Goal: Task Accomplishment & Management: Manage account settings

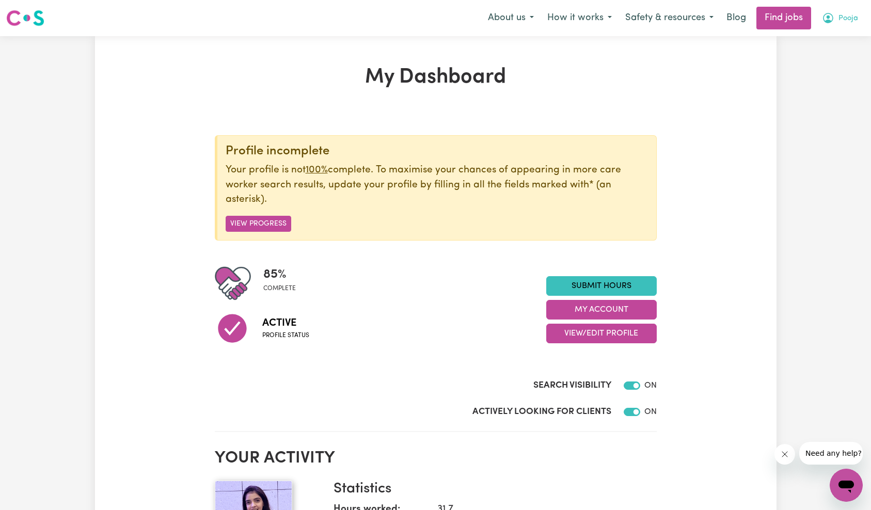
click at [837, 26] on button "Pooja" at bounding box center [840, 18] width 50 height 22
click at [832, 39] on link "My Account" at bounding box center [824, 40] width 82 height 20
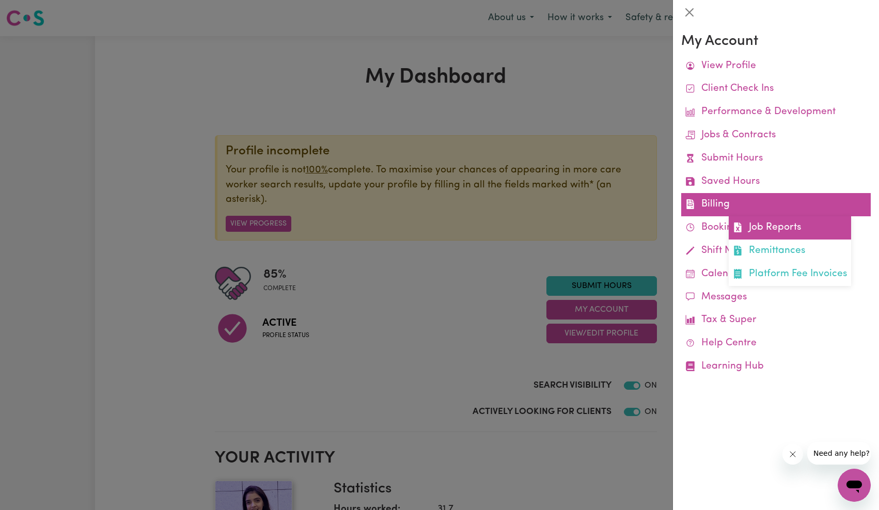
click at [762, 229] on link "Job Reports" at bounding box center [790, 227] width 122 height 23
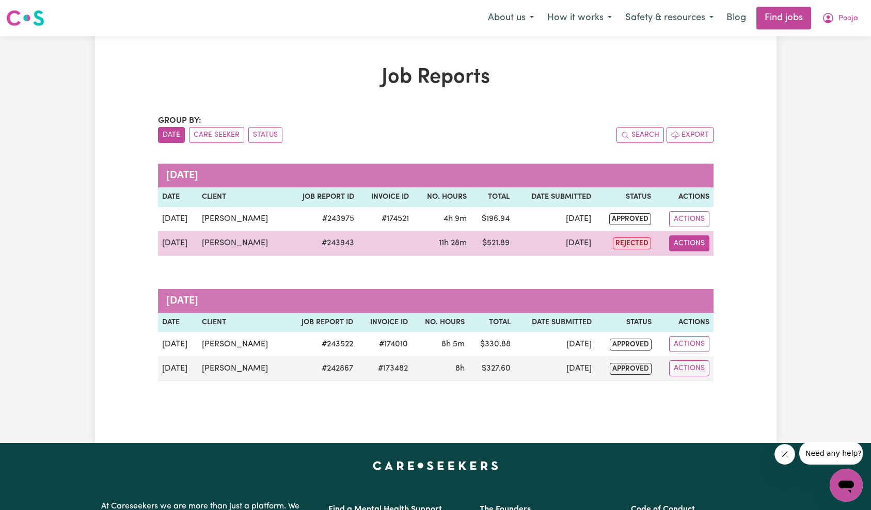
click at [686, 246] on button "Actions" at bounding box center [689, 243] width 40 height 16
click at [693, 265] on link "View Job Report" at bounding box center [715, 267] width 88 height 21
select select "pm"
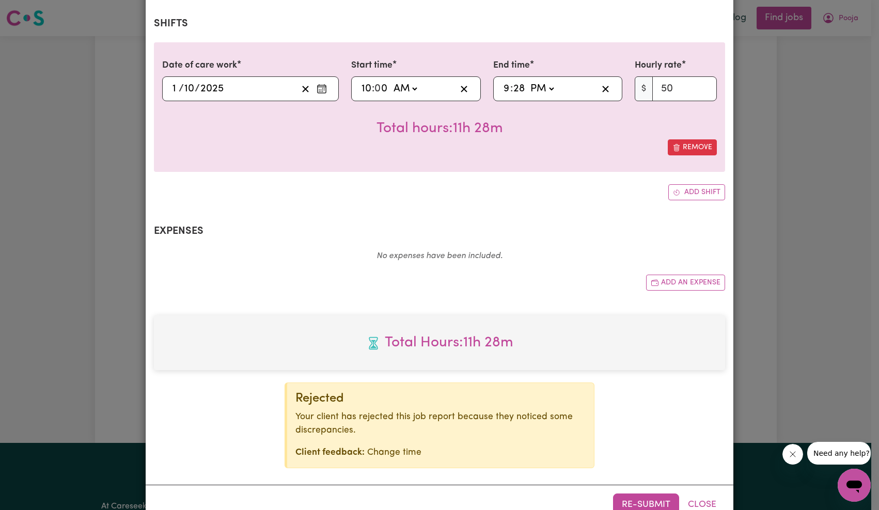
scroll to position [7, 0]
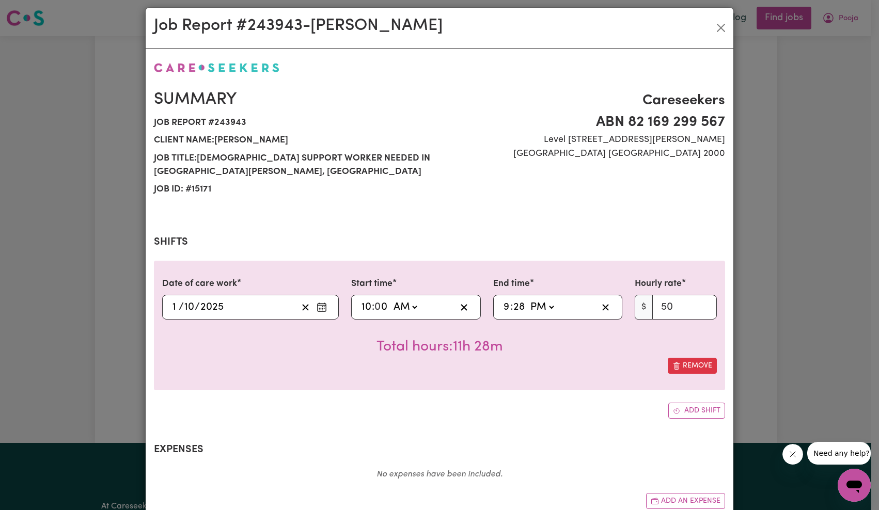
select select "50-Weekday"
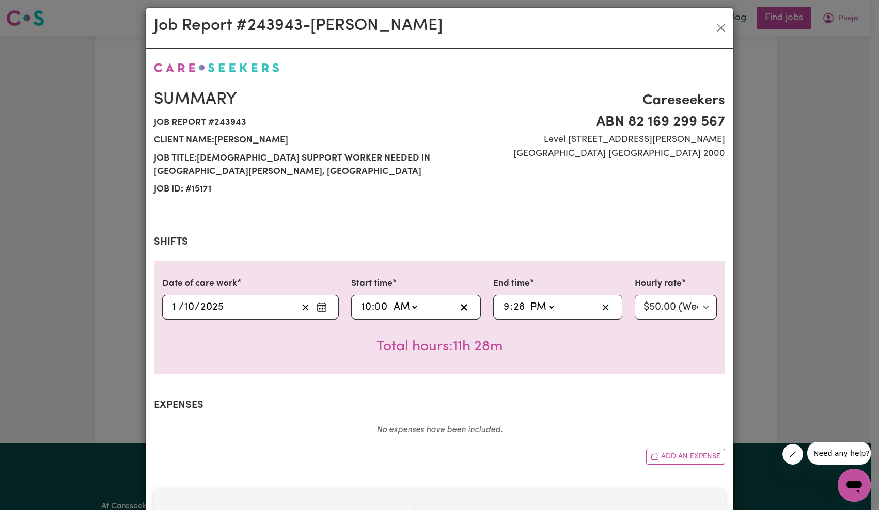
click at [503, 309] on input "9" at bounding box center [506, 306] width 7 height 15
click at [365, 302] on input "10" at bounding box center [366, 306] width 11 height 15
type input "09:00"
type input "9"
type input "13:28"
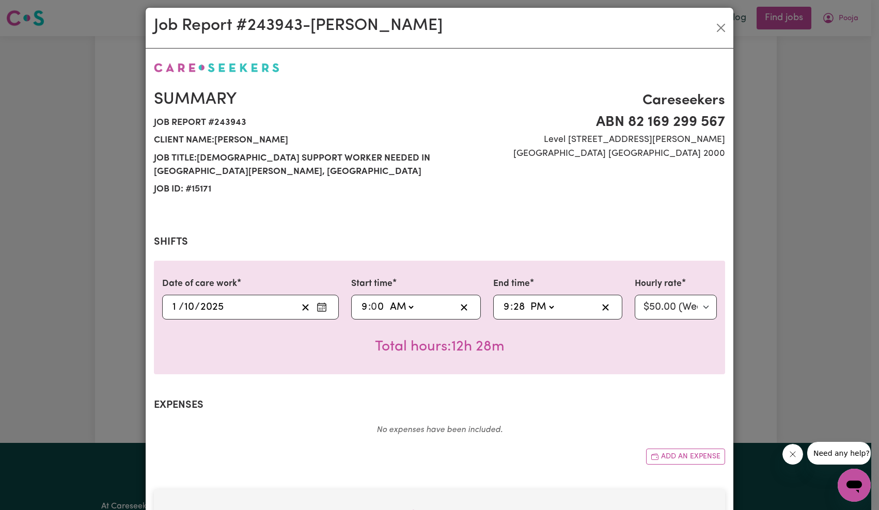
type input "1"
type input "12:28"
type input "12"
type input "12:00"
type input "0"
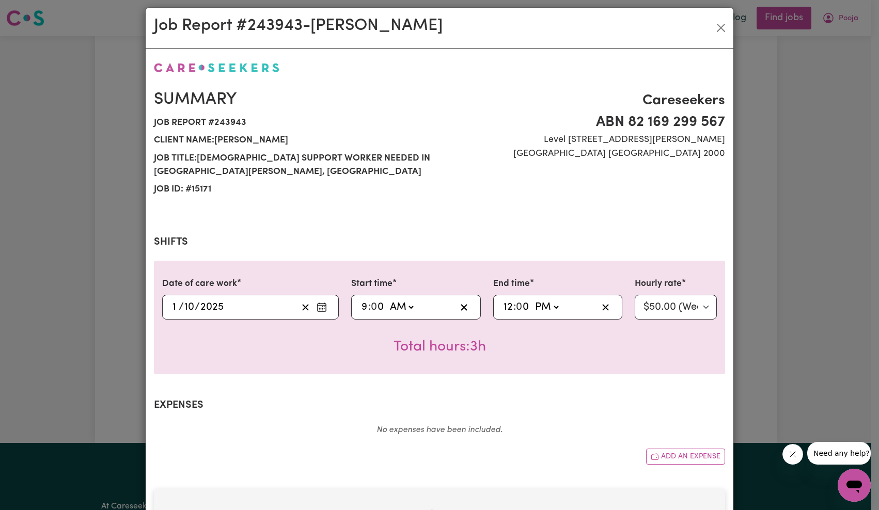
click at [552, 377] on div "Summary Job report # 243943 Client name: [PERSON_NAME] Job title: [DEMOGRAPHIC_…" at bounding box center [439, 351] width 571 height 581
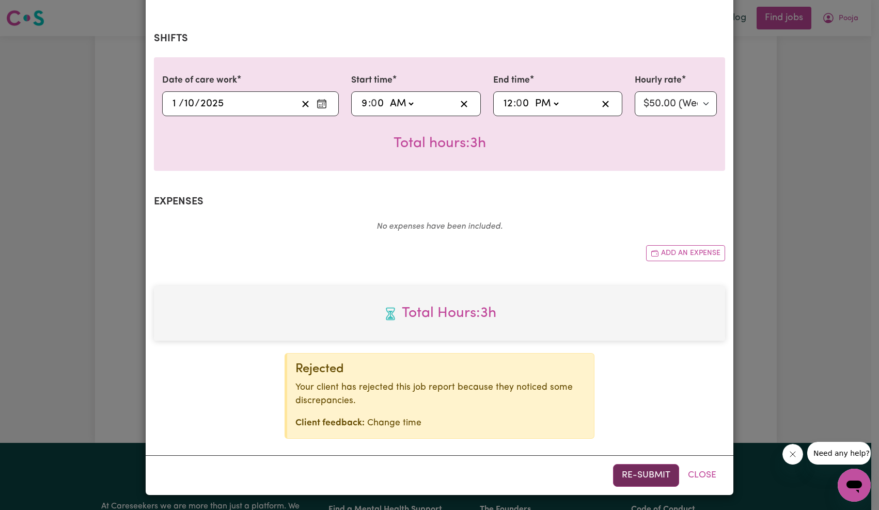
click at [643, 475] on button "Re-submit" at bounding box center [646, 475] width 66 height 23
